Goal: Task Accomplishment & Management: Use online tool/utility

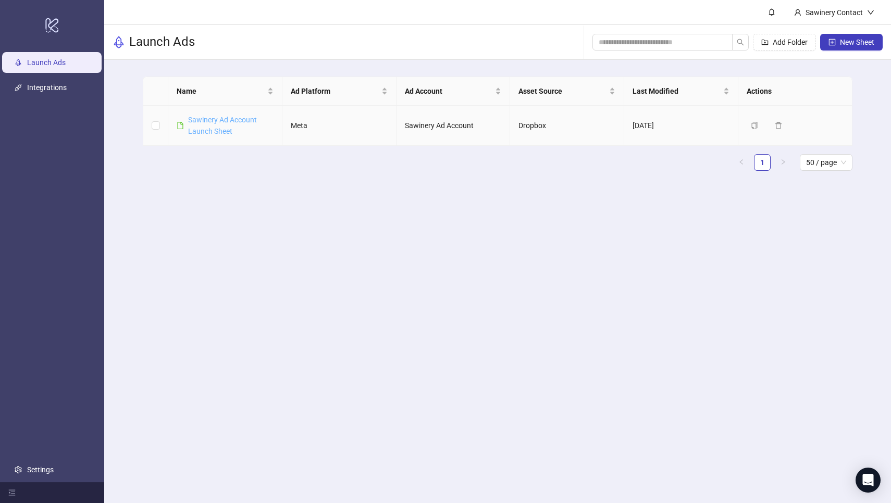
click at [211, 122] on link "Sawinery Ad Account Launch Sheet" at bounding box center [222, 126] width 69 height 20
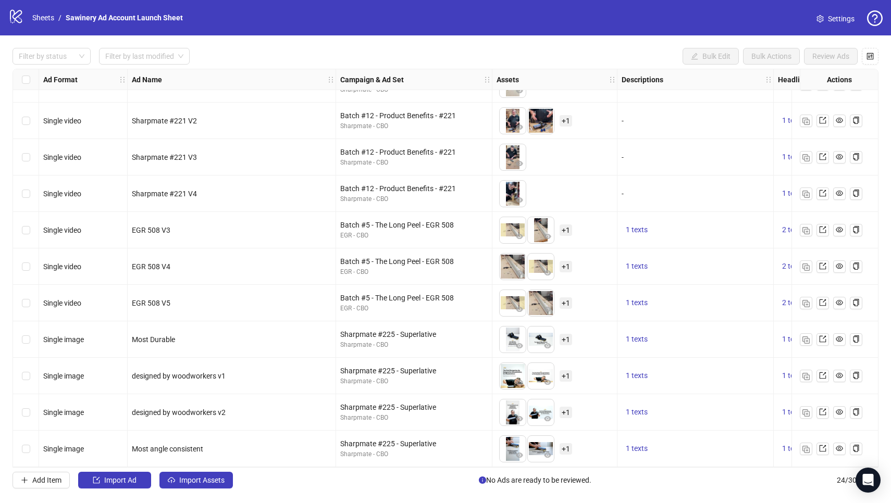
scroll to position [502, 0]
click at [803, 446] on img "button" at bounding box center [805, 449] width 7 height 7
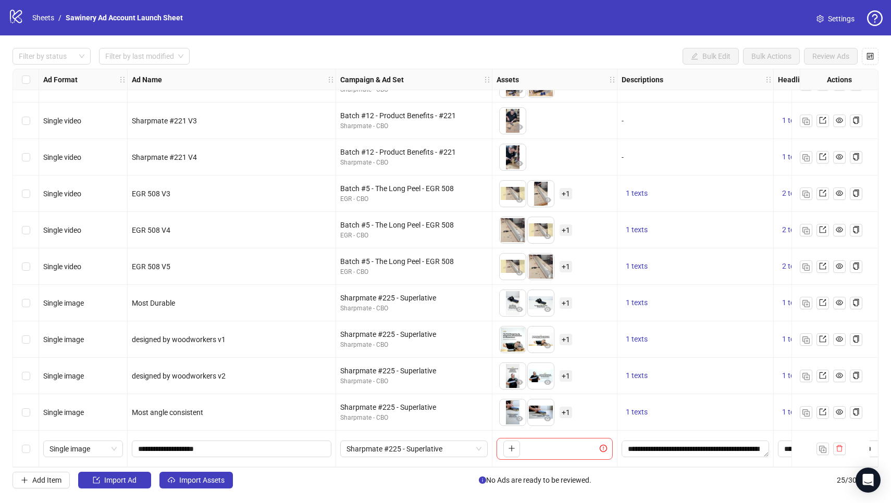
scroll to position [538, 0]
click at [513, 445] on icon "plus" at bounding box center [511, 448] width 7 height 7
click at [410, 446] on span "Sharpmate #225 - Superlative" at bounding box center [413, 449] width 135 height 16
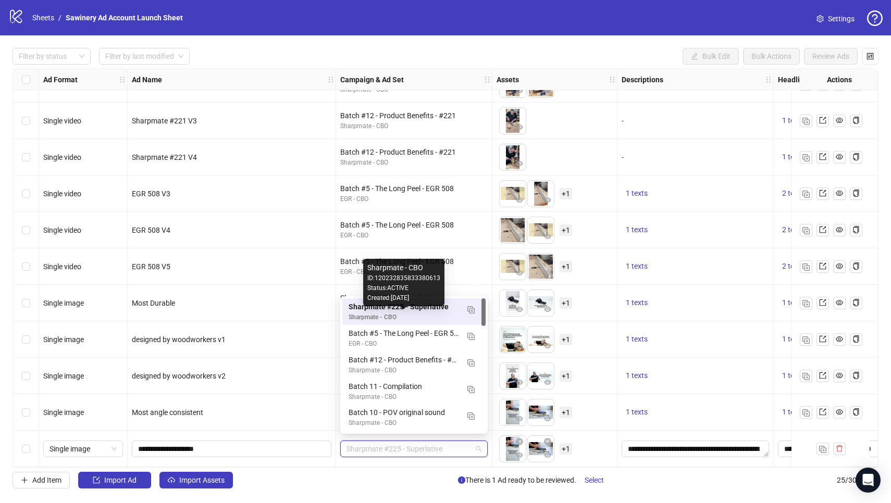
click at [416, 315] on div "Sharpmate - CBO" at bounding box center [403, 317] width 110 height 10
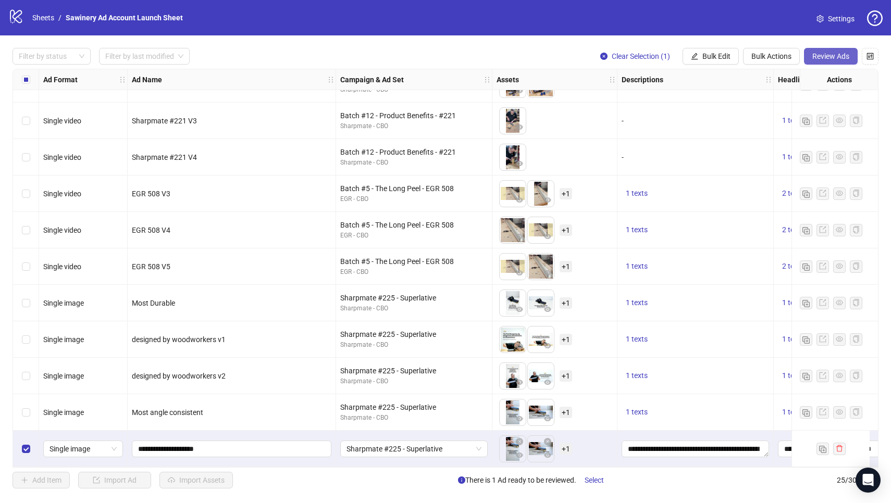
click at [831, 57] on span "Review Ads" at bounding box center [830, 56] width 37 height 8
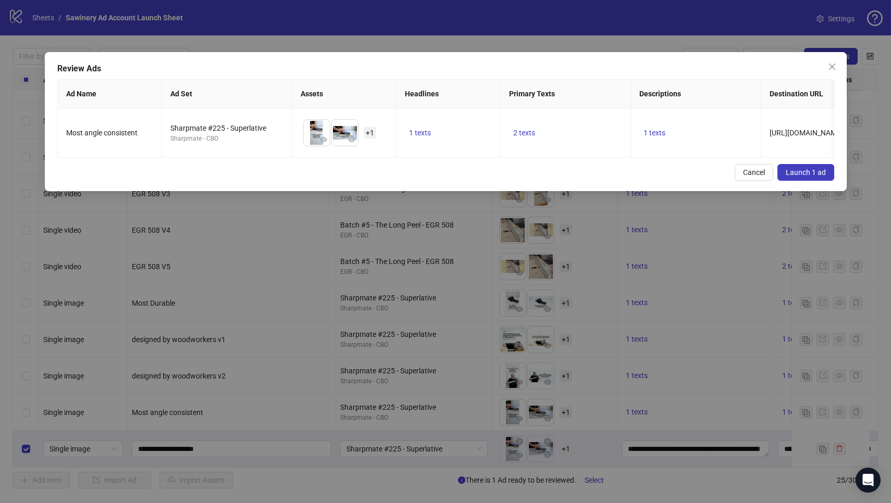
click at [812, 171] on span "Launch 1 ad" at bounding box center [805, 172] width 40 height 8
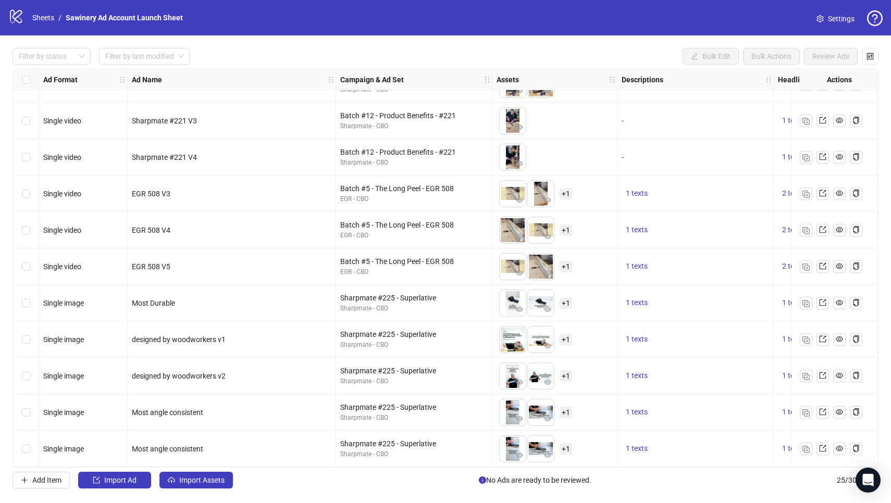
scroll to position [0, 0]
click at [809, 444] on button "button" at bounding box center [805, 449] width 12 height 12
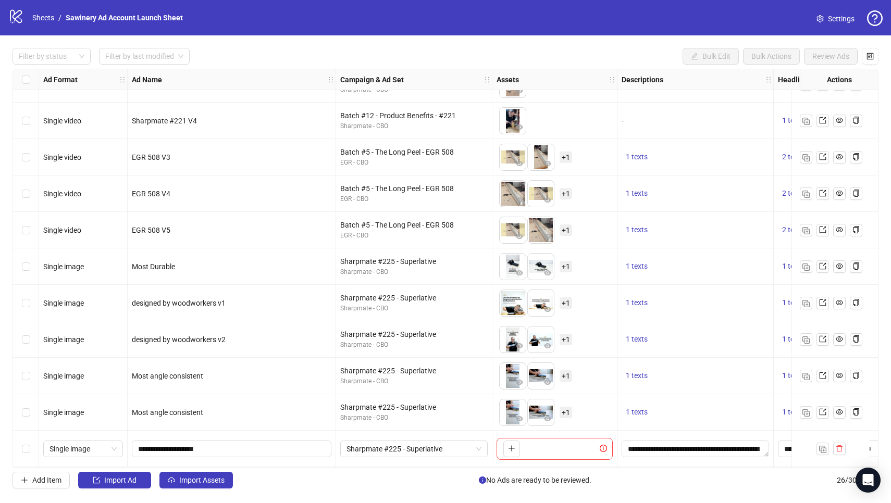
scroll to position [575, 0]
click at [232, 444] on input "**********" at bounding box center [230, 448] width 185 height 11
type input "**********"
click at [515, 445] on icon "plus" at bounding box center [511, 448] width 7 height 7
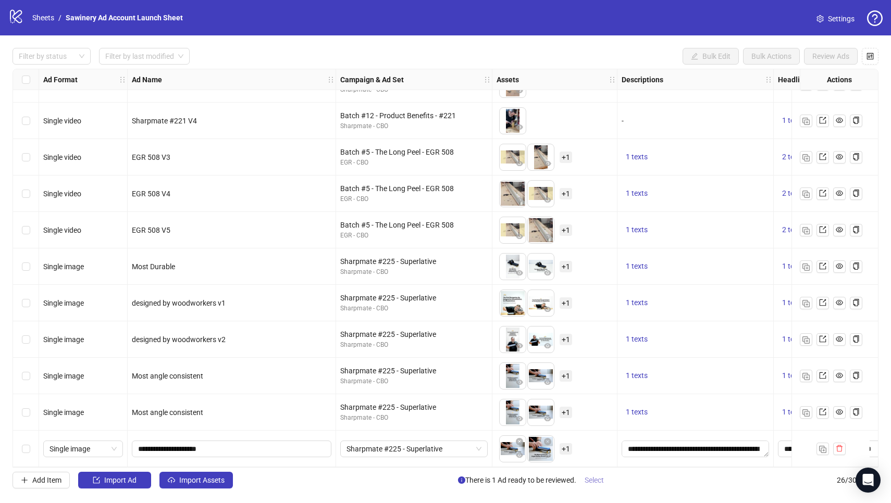
click at [597, 480] on span "Select" at bounding box center [593, 480] width 19 height 8
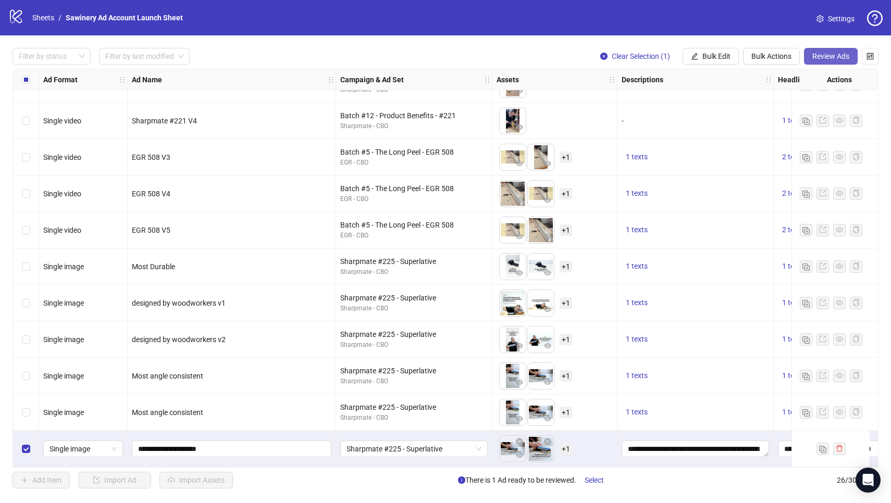
click at [843, 59] on span "Review Ads" at bounding box center [830, 56] width 37 height 8
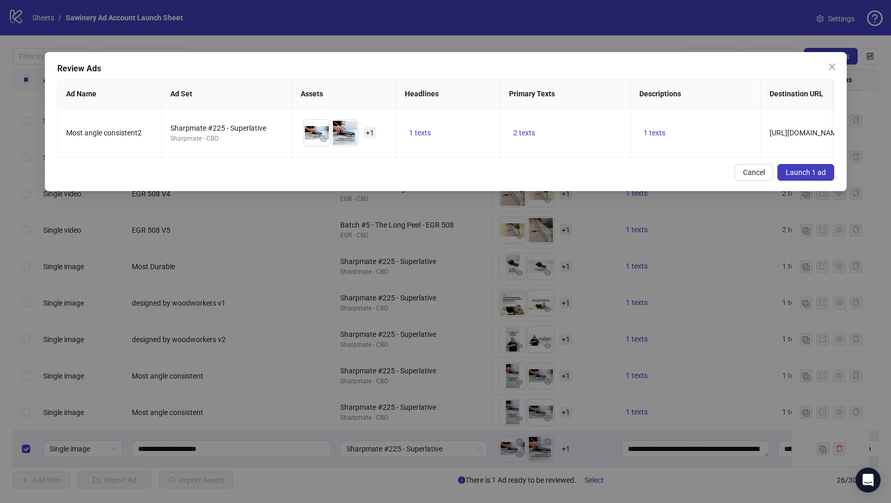
click at [805, 169] on span "Launch 1 ad" at bounding box center [805, 172] width 40 height 8
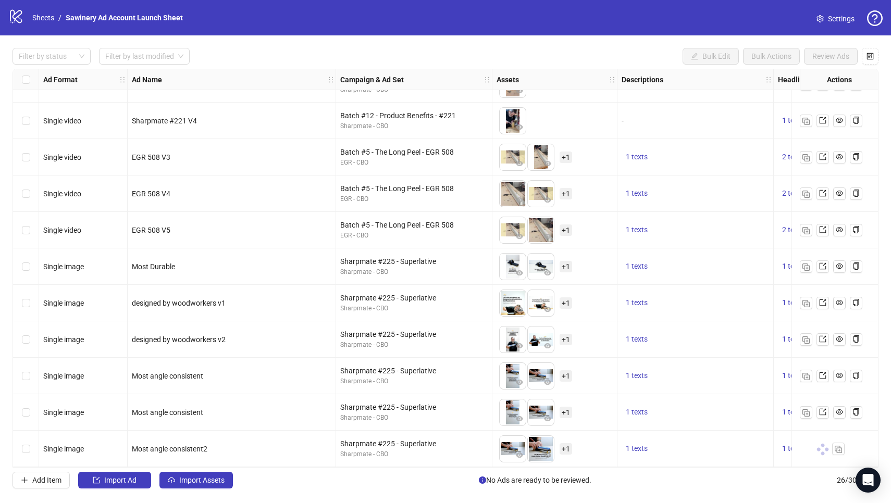
click at [174, 1] on div "logo/logo-mobile Sheets / Sawinery Ad Account Launch Sheet Settings" at bounding box center [445, 17] width 891 height 35
click at [819, 445] on icon "export" at bounding box center [822, 448] width 7 height 7
